Goal: Contribute content: Contribute content

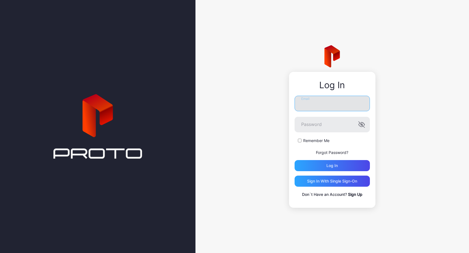
click at [305, 109] on input "Email" at bounding box center [332, 104] width 75 height 16
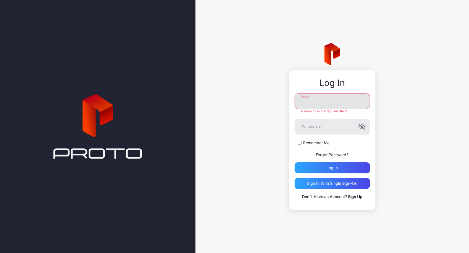
click at [346, 105] on input "Email" at bounding box center [332, 101] width 75 height 16
type input "**********"
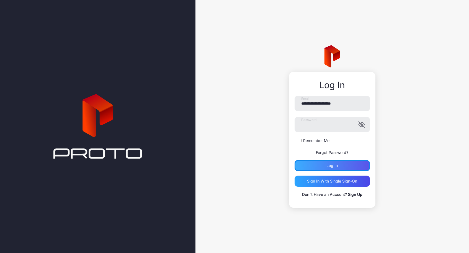
click at [339, 166] on div "Log in" at bounding box center [332, 165] width 75 height 11
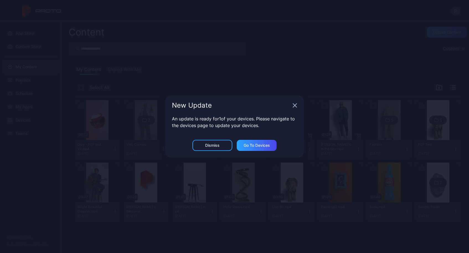
click at [295, 104] on icon "button" at bounding box center [295, 106] width 4 height 4
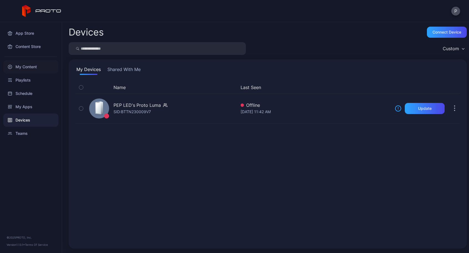
click at [30, 67] on div "My Content" at bounding box center [30, 66] width 55 height 13
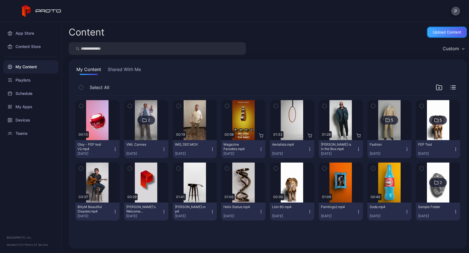
click at [439, 35] on div "Upload Content" at bounding box center [447, 32] width 40 height 11
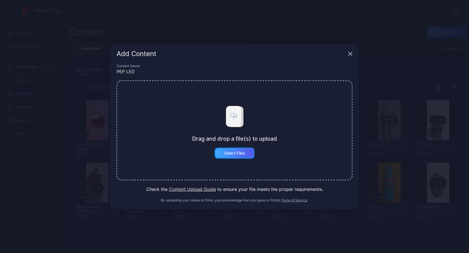
click at [236, 152] on div "Select Files" at bounding box center [234, 153] width 21 height 4
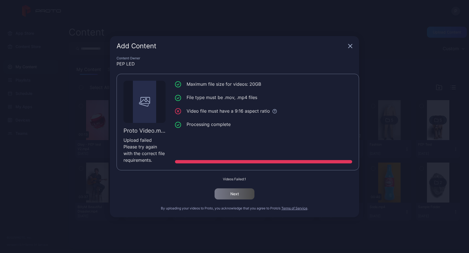
click at [351, 45] on icon "button" at bounding box center [351, 46] width 4 height 4
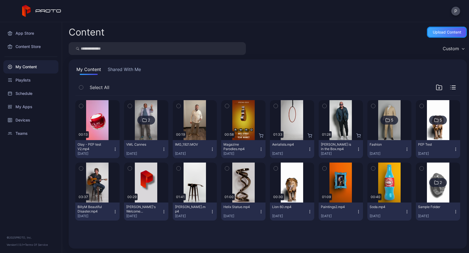
click at [441, 32] on div "Upload Content" at bounding box center [447, 32] width 29 height 4
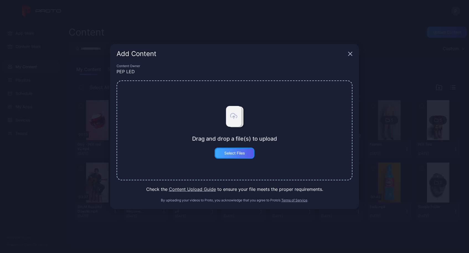
click at [237, 155] on div "Select Files" at bounding box center [234, 153] width 21 height 4
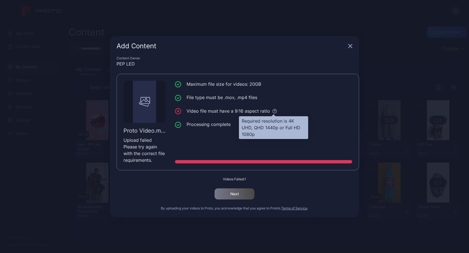
click at [273, 111] on icon at bounding box center [274, 111] width 5 height 5
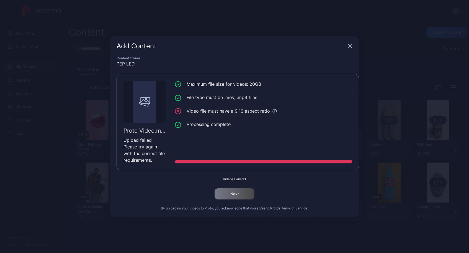
click at [350, 47] on icon "button" at bounding box center [350, 46] width 4 height 4
